Goal: Navigation & Orientation: Find specific page/section

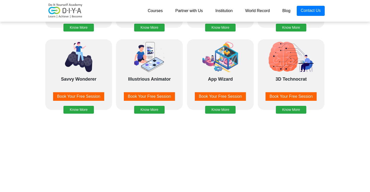
scroll to position [557, 0]
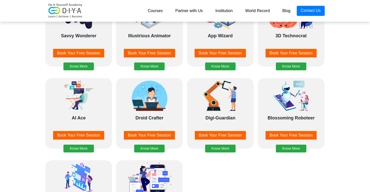
click at [222, 13] on link "Institution" at bounding box center [224, 11] width 30 height 10
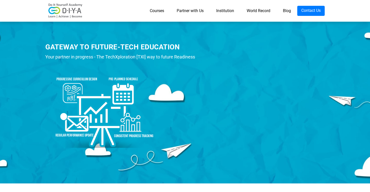
click at [283, 10] on link "Blog" at bounding box center [286, 11] width 21 height 10
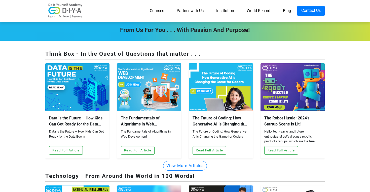
click at [154, 11] on link "Courses" at bounding box center [156, 11] width 27 height 10
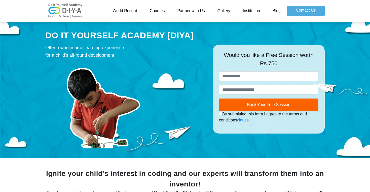
click at [131, 11] on link "World Record" at bounding box center [124, 11] width 37 height 10
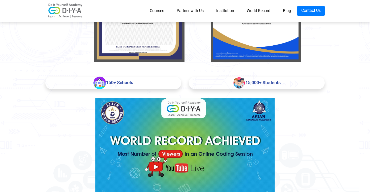
scroll to position [131, 0]
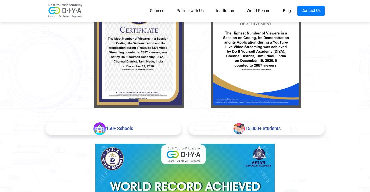
click at [123, 128] on div "150+ Schools" at bounding box center [113, 128] width 136 height 13
click at [217, 133] on div "15,000+ Students" at bounding box center [257, 128] width 136 height 13
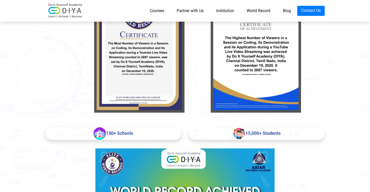
scroll to position [0, 0]
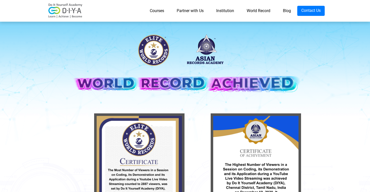
click at [221, 12] on link "Institution" at bounding box center [225, 11] width 30 height 10
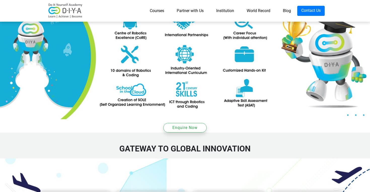
scroll to position [707, 0]
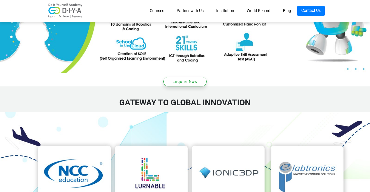
click at [91, 114] on img at bounding box center [185, 174] width 370 height 125
click at [173, 114] on img at bounding box center [185, 174] width 370 height 125
click at [220, 112] on img at bounding box center [185, 174] width 370 height 125
click at [291, 116] on img at bounding box center [185, 174] width 370 height 125
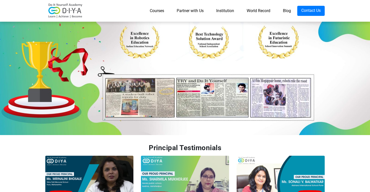
scroll to position [1137, 0]
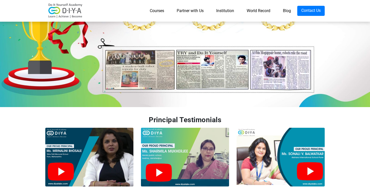
click at [303, 127] on img at bounding box center [280, 156] width 88 height 59
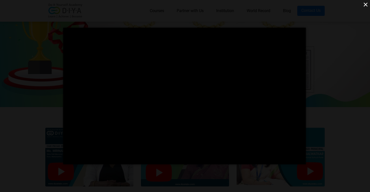
click at [365, 6] on button "×" at bounding box center [365, 4] width 9 height 9
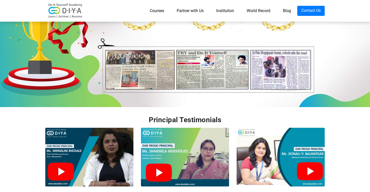
click at [163, 127] on img at bounding box center [185, 156] width 88 height 59
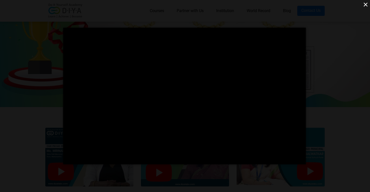
click at [364, 5] on button "×" at bounding box center [365, 4] width 9 height 9
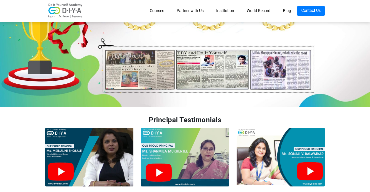
click at [64, 127] on img at bounding box center [89, 156] width 88 height 59
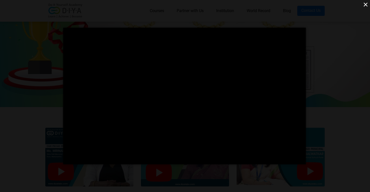
click at [364, 4] on button "×" at bounding box center [365, 4] width 9 height 9
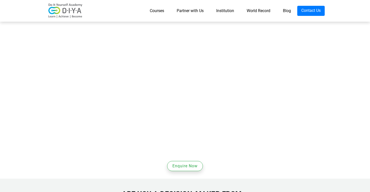
scroll to position [246, 0]
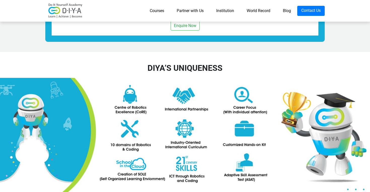
scroll to position [601, 0]
